Goal: Information Seeking & Learning: Learn about a topic

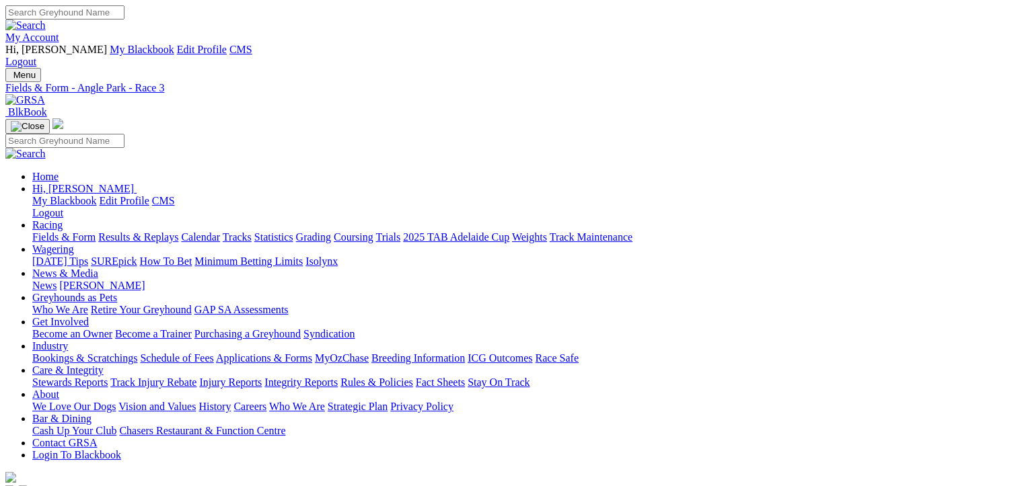
click at [63, 219] on link "Racing" at bounding box center [47, 224] width 30 height 11
click at [51, 231] on link "Fields & Form" at bounding box center [63, 236] width 63 height 11
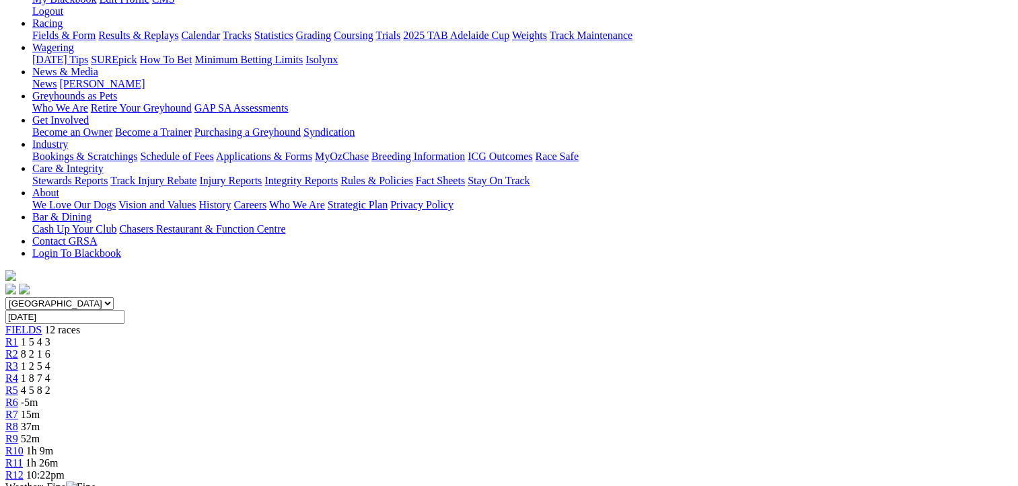
scroll to position [67, 0]
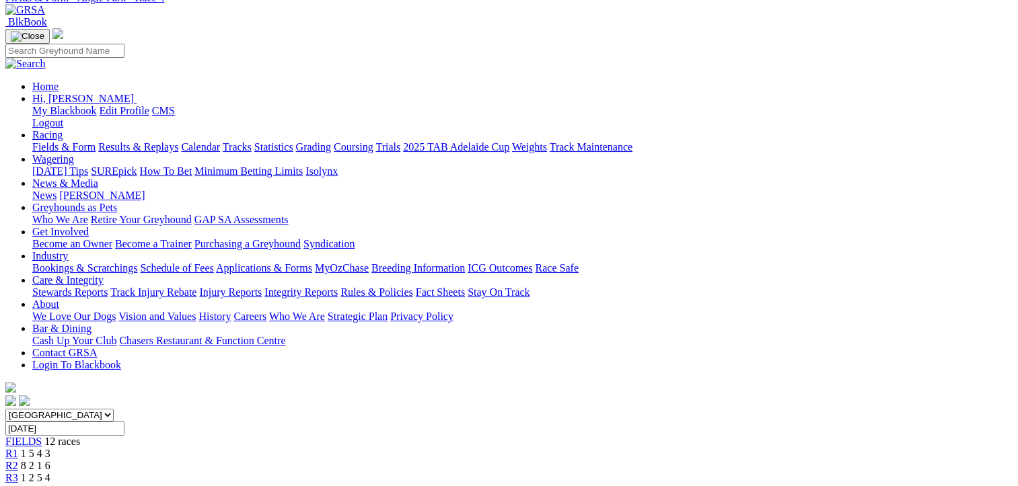
scroll to position [202, 0]
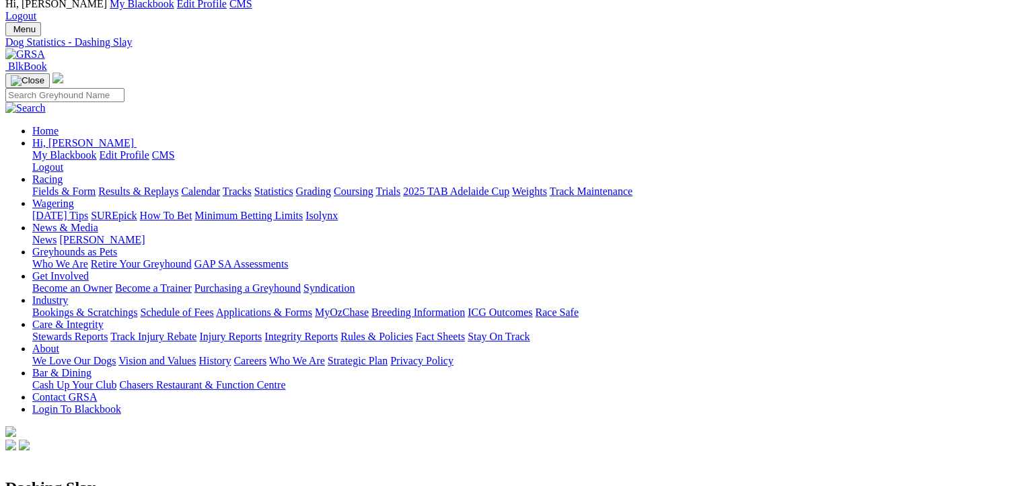
scroll to position [67, 0]
